Goal: Task Accomplishment & Management: Manage account settings

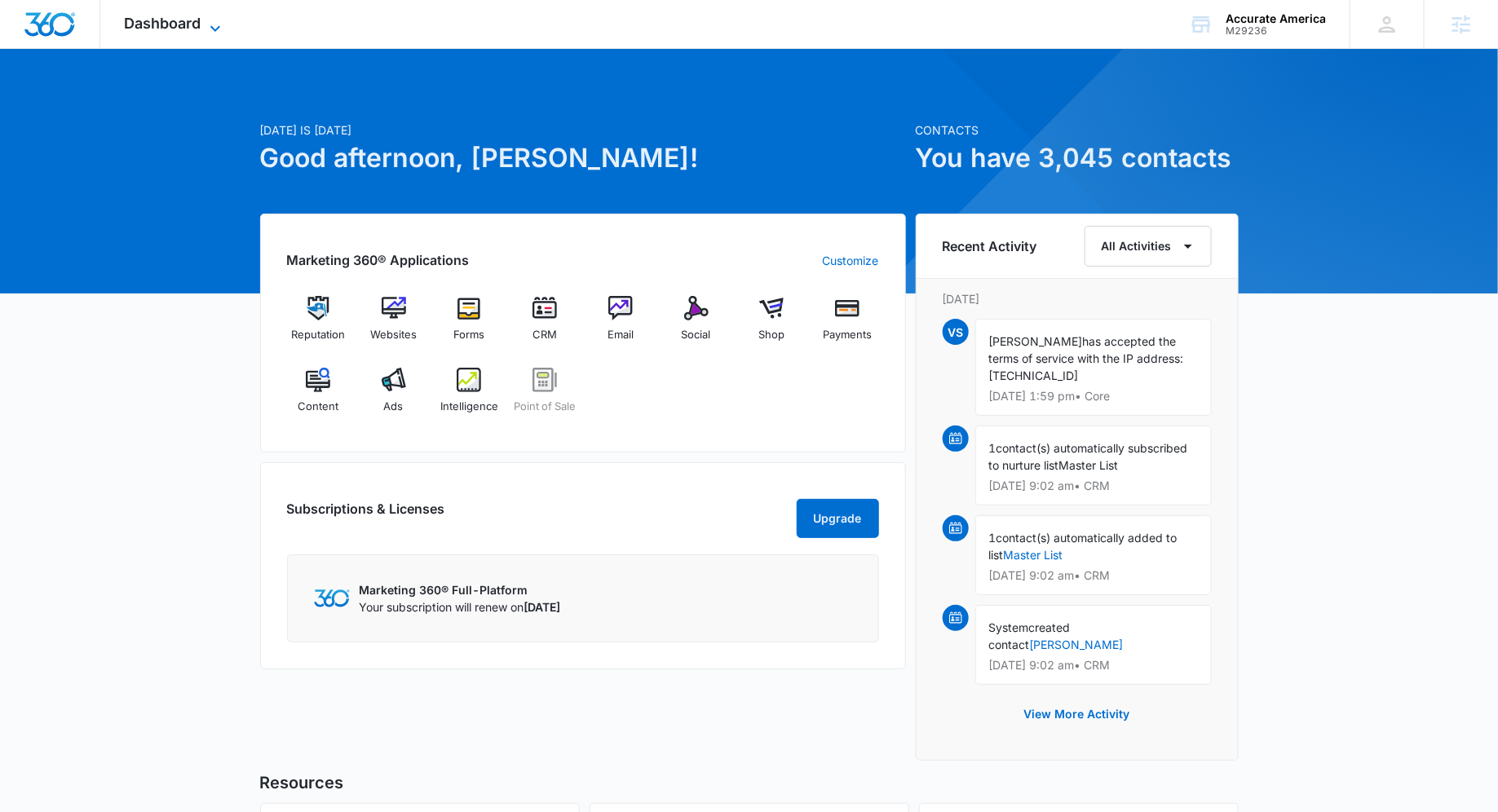
click at [214, 23] on icon at bounding box center [215, 28] width 19 height 19
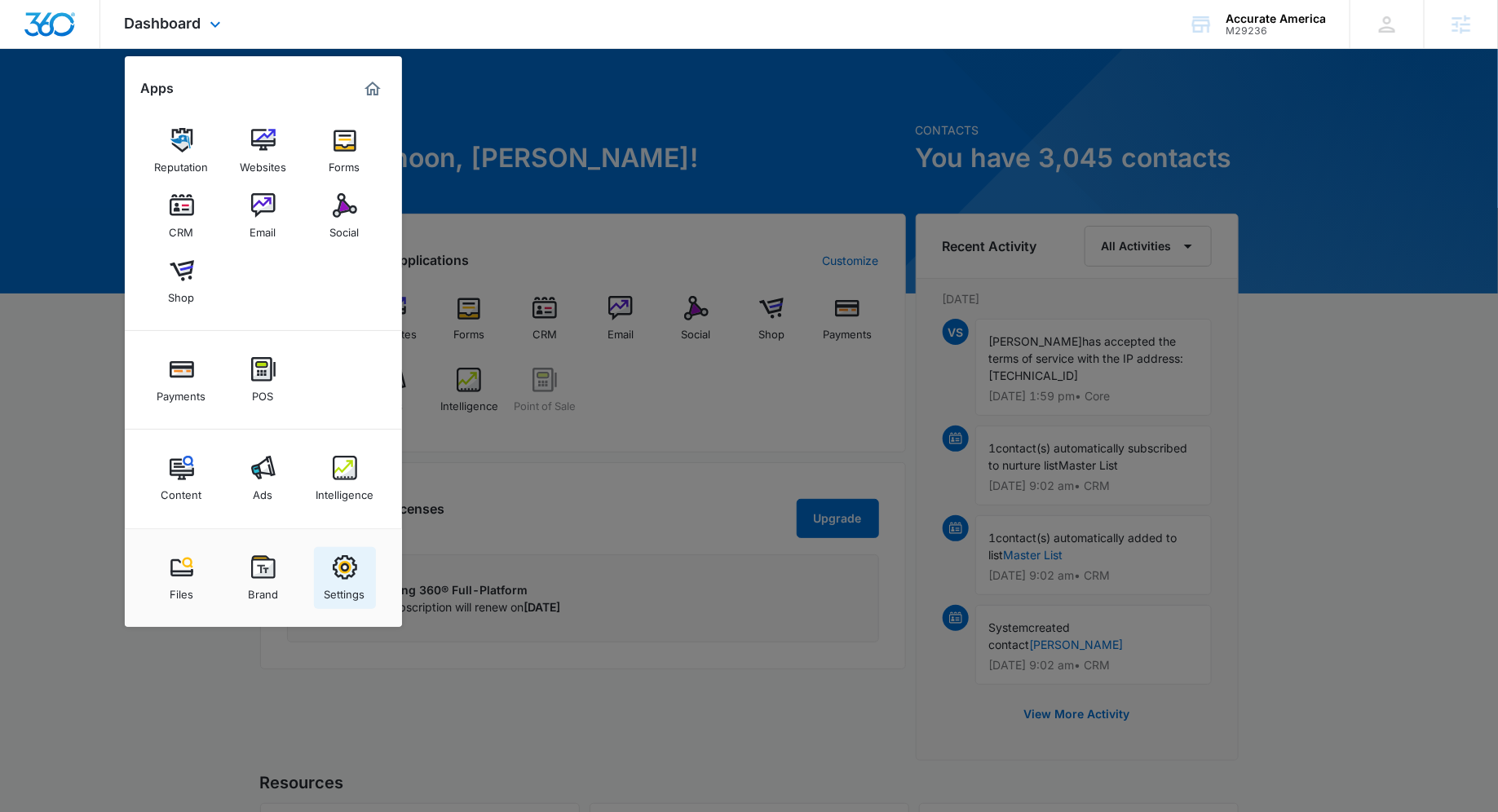
click at [341, 596] on div "Settings" at bounding box center [345, 590] width 41 height 21
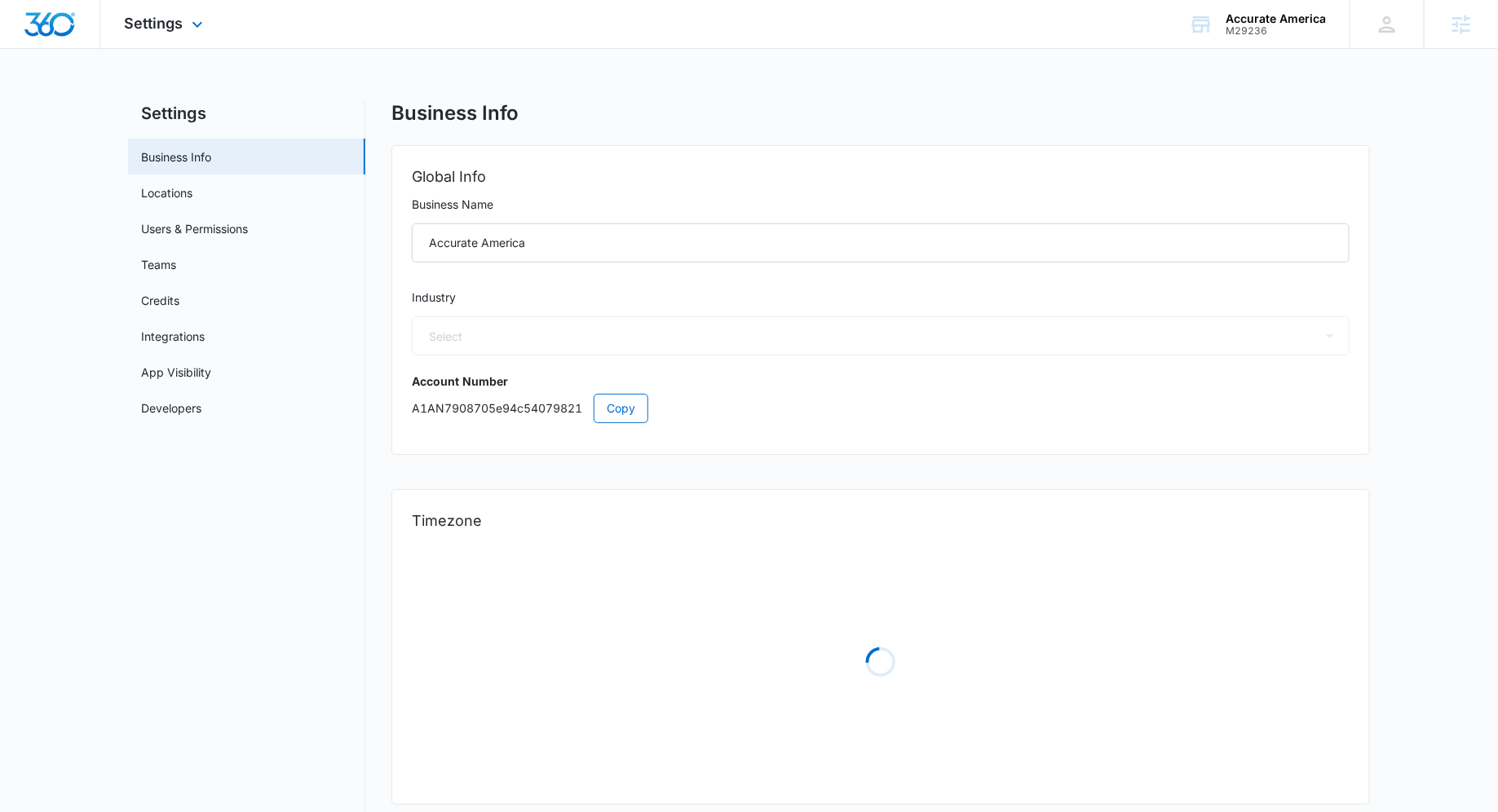
select select "6"
select select "US"
select select "America/[GEOGRAPHIC_DATA]"
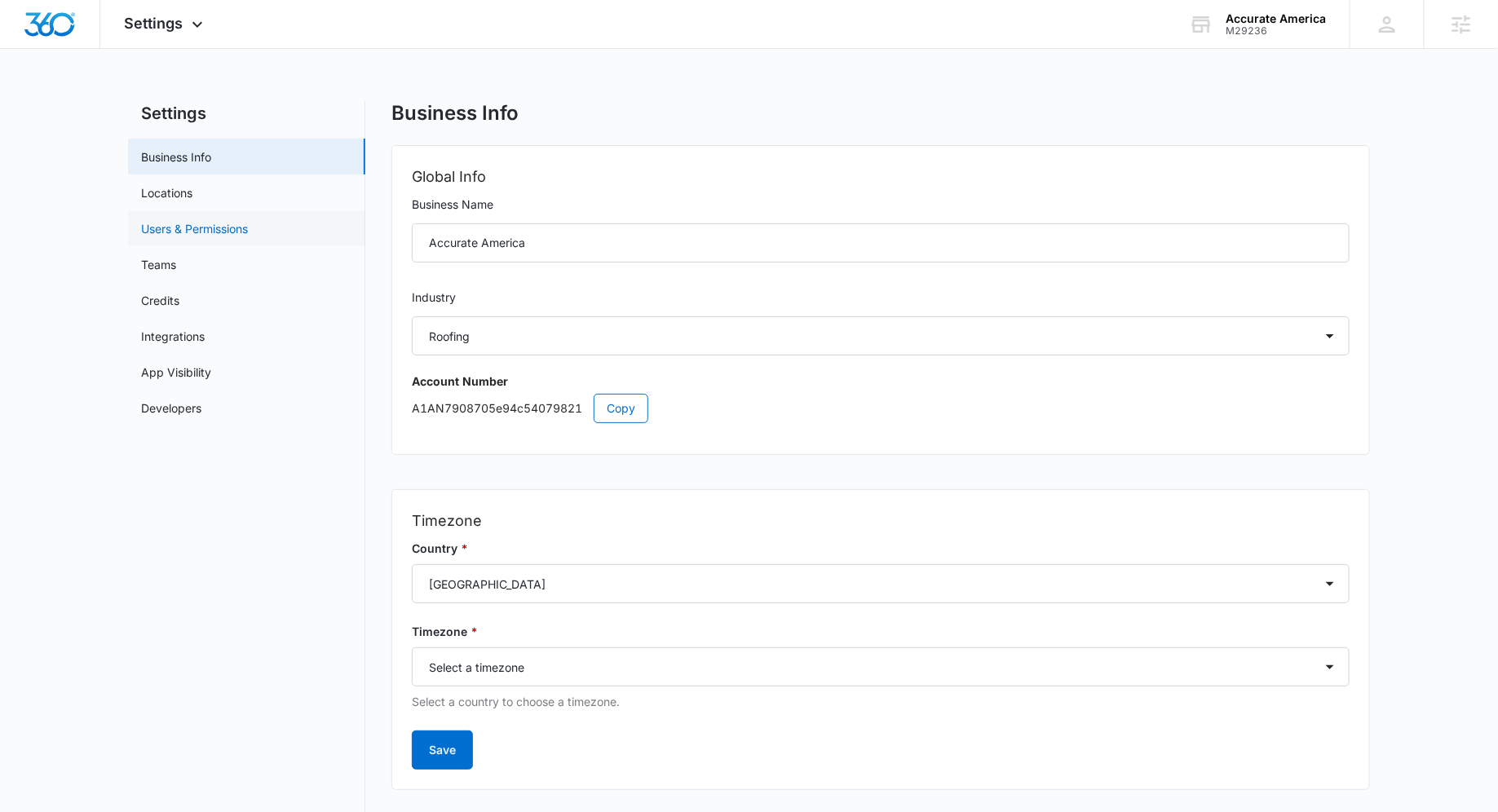
click at [152, 225] on link "Users & Permissions" at bounding box center [195, 228] width 107 height 17
